Goal: Browse casually

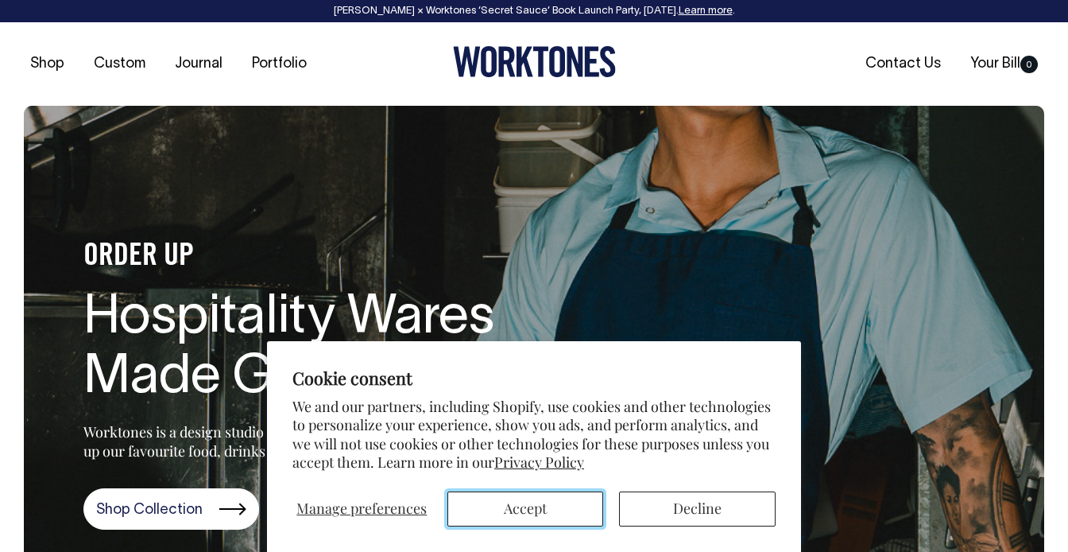
click at [502, 510] on button "Accept" at bounding box center [525, 508] width 157 height 35
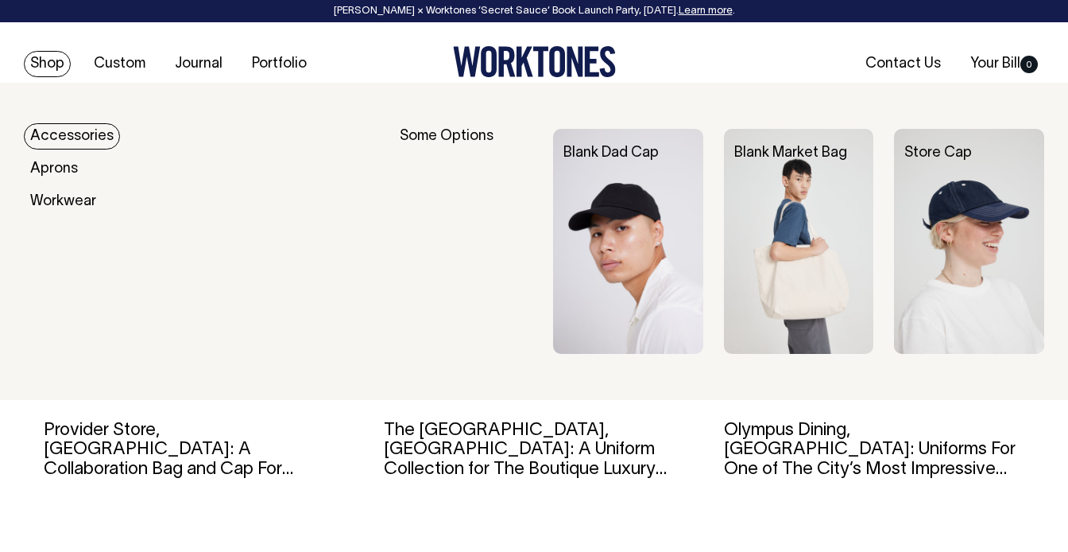
scroll to position [2714, 0]
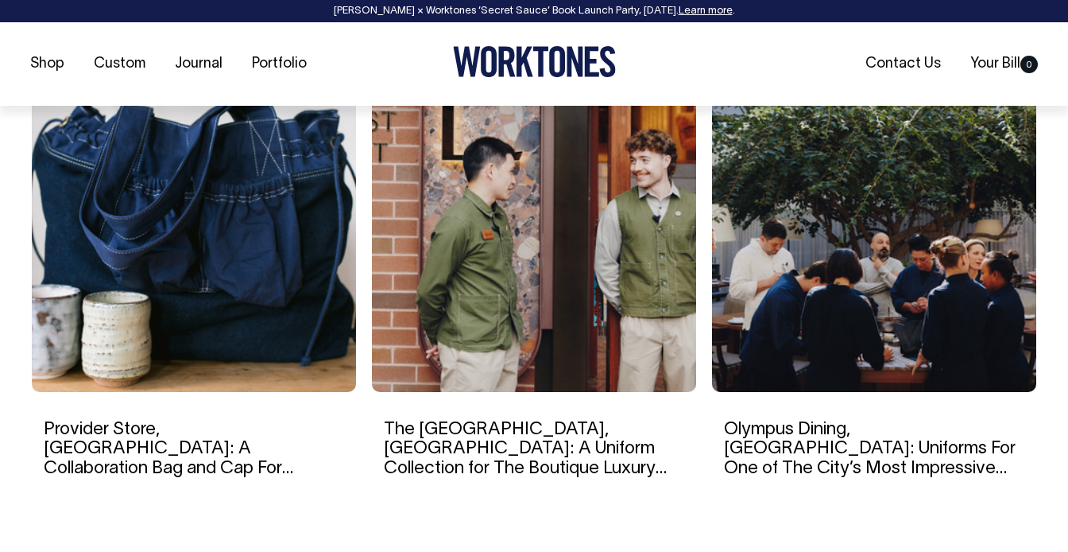
click at [513, 63] on icon at bounding box center [534, 61] width 163 height 31
